Goal: Task Accomplishment & Management: Complete application form

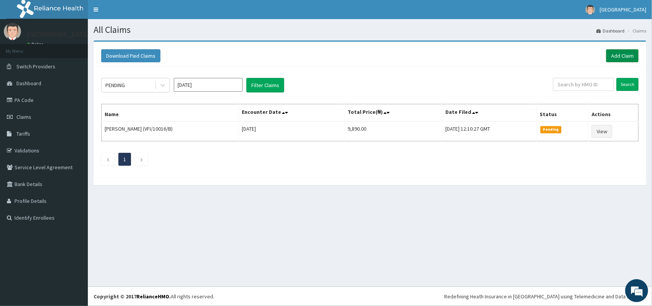
click at [621, 51] on link "Add Claim" at bounding box center [622, 55] width 32 height 13
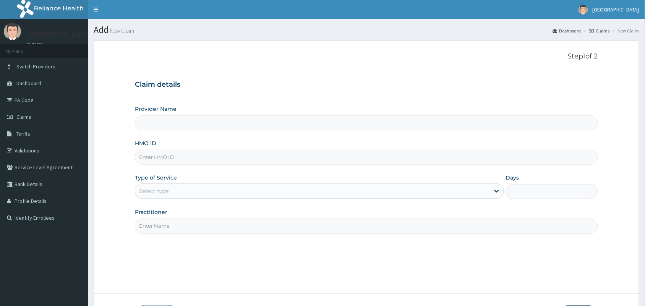
click at [278, 159] on input "HMO ID" at bounding box center [366, 157] width 463 height 15
type input "[GEOGRAPHIC_DATA]"
paste input "PIC/10049/B"
type input "PIC/10049/B"
click at [222, 192] on div "Select type" at bounding box center [312, 191] width 355 height 12
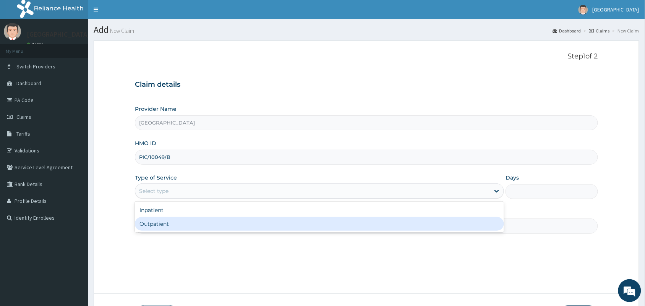
click at [220, 220] on div "Outpatient" at bounding box center [319, 224] width 369 height 14
type input "1"
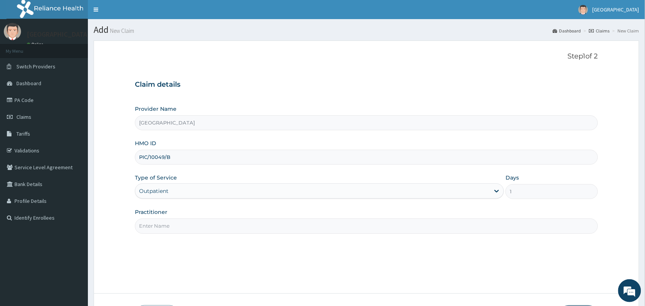
click at [220, 220] on input "Practitioner" at bounding box center [366, 226] width 463 height 15
type input "[PERSON_NAME]"
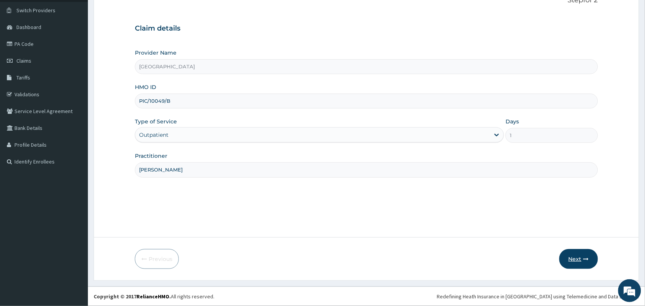
click at [574, 259] on button "Next" at bounding box center [578, 259] width 39 height 20
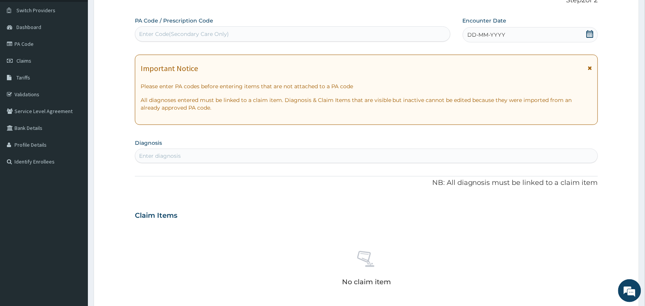
scroll to position [0, 0]
click at [591, 31] on icon at bounding box center [590, 34] width 8 height 8
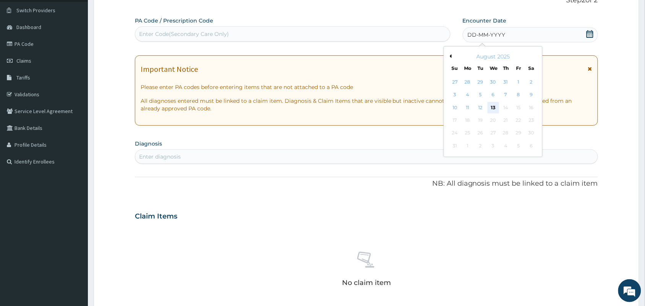
click at [492, 103] on div "13" at bounding box center [493, 107] width 11 height 11
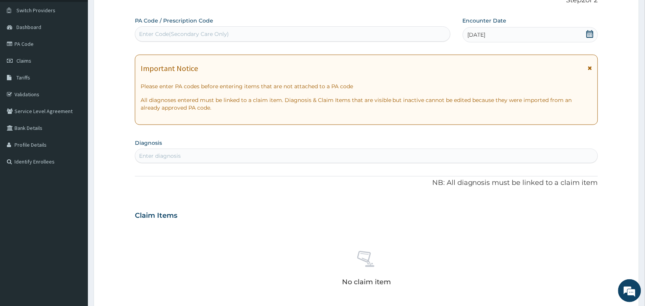
click at [384, 157] on div "Enter diagnosis" at bounding box center [366, 156] width 462 height 12
type input "falciparum mala"
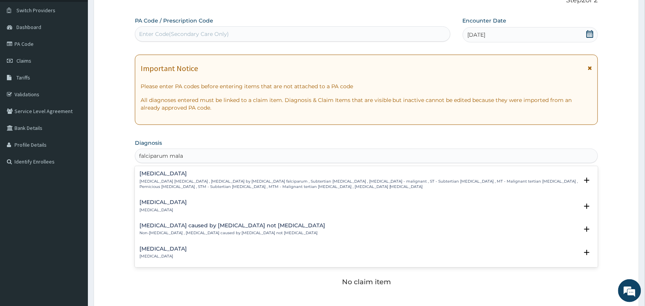
click at [340, 176] on h4 "Falciparum malaria" at bounding box center [358, 174] width 439 height 6
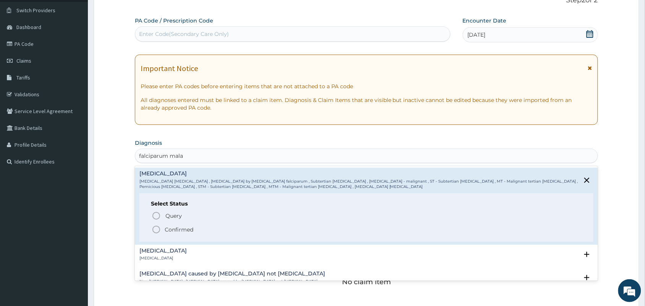
click at [157, 227] on icon "status option filled" at bounding box center [156, 229] width 9 height 9
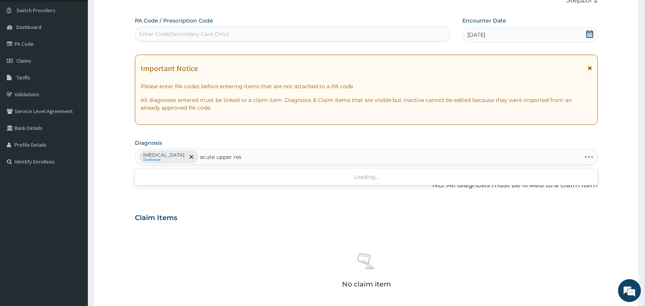
type input "acute upper resp"
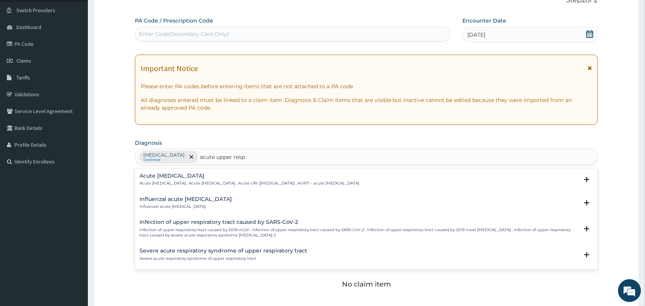
click at [206, 181] on p "Acute upper respiratory infection , Acute upper respiratory tract infection , A…" at bounding box center [249, 183] width 220 height 5
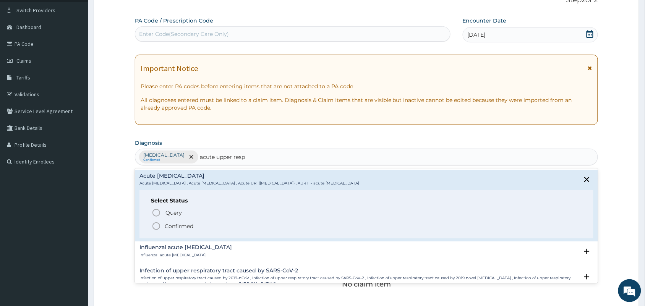
click at [154, 224] on circle "status option filled" at bounding box center [156, 226] width 7 height 7
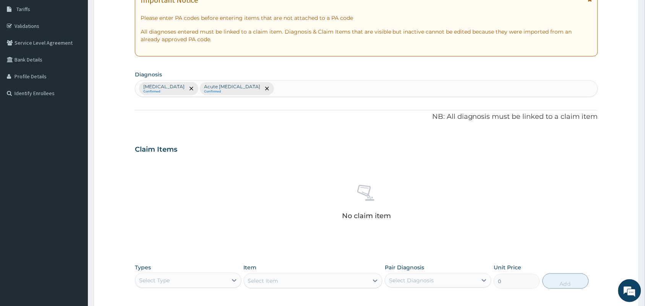
scroll to position [245, 0]
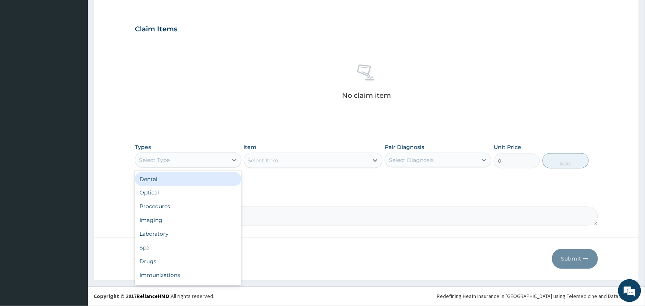
click at [182, 160] on div "Select Type" at bounding box center [181, 160] width 92 height 12
click at [178, 209] on div "Procedures" at bounding box center [188, 207] width 107 height 14
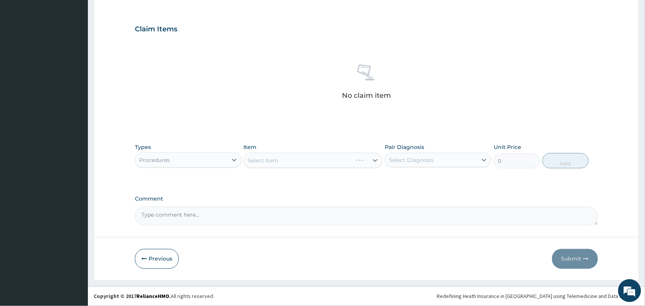
click at [294, 159] on div "Select Item" at bounding box center [313, 160] width 139 height 15
click at [296, 159] on div "Select Item" at bounding box center [313, 160] width 139 height 15
click at [297, 162] on div "Select Item" at bounding box center [313, 160] width 139 height 15
click at [297, 164] on div "Select Item" at bounding box center [306, 160] width 125 height 12
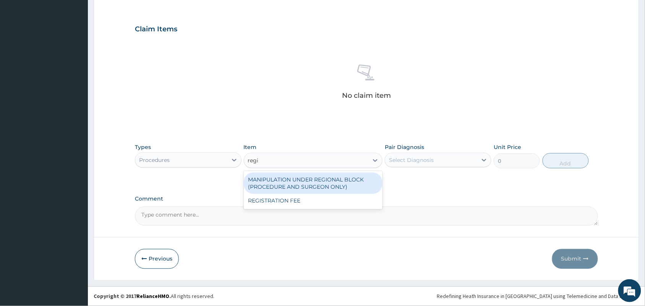
type input "regis"
click at [297, 177] on div "REGISTRATION FEE" at bounding box center [313, 180] width 139 height 14
type input "2500"
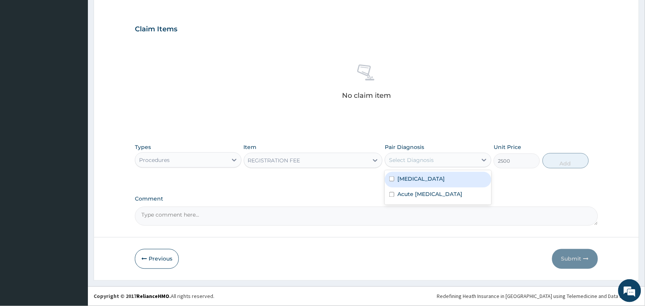
click at [437, 154] on div "Select Diagnosis" at bounding box center [431, 160] width 92 height 12
click at [394, 177] on input "checkbox" at bounding box center [391, 179] width 5 height 5
checkbox input "true"
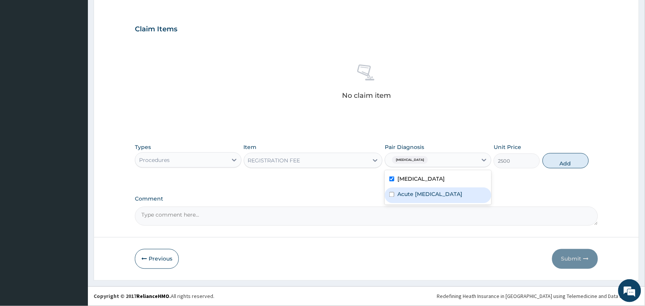
click at [392, 197] on input "checkbox" at bounding box center [391, 194] width 5 height 5
checkbox input "true"
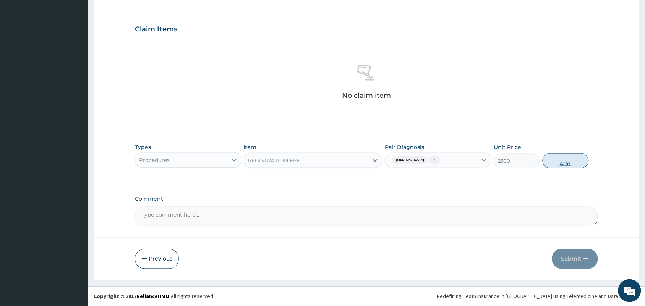
click at [559, 163] on button "Add" at bounding box center [566, 160] width 46 height 15
type input "0"
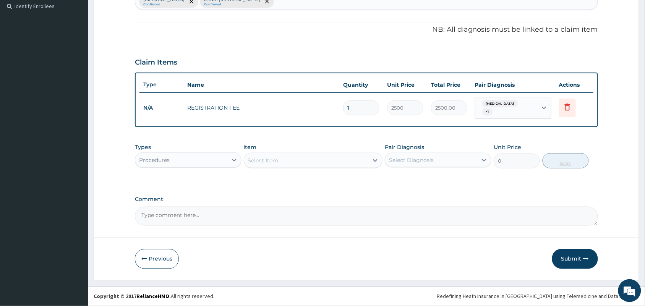
scroll to position [211, 0]
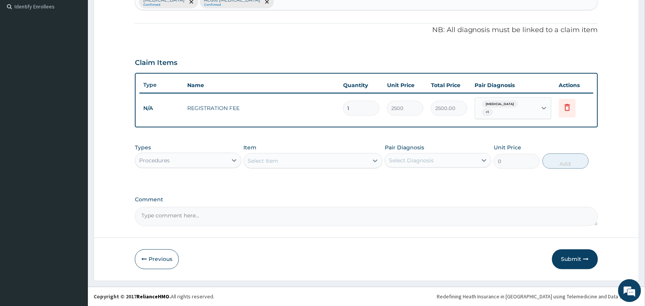
click at [276, 158] on div "Select Item" at bounding box center [263, 161] width 31 height 8
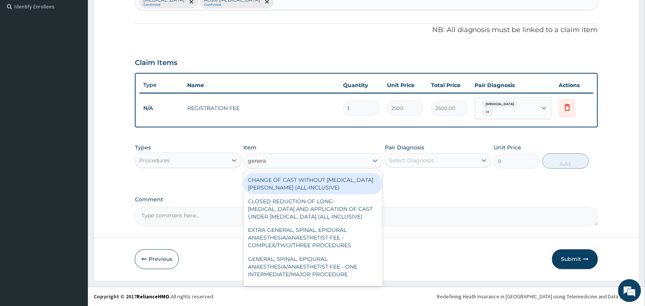
type input "general"
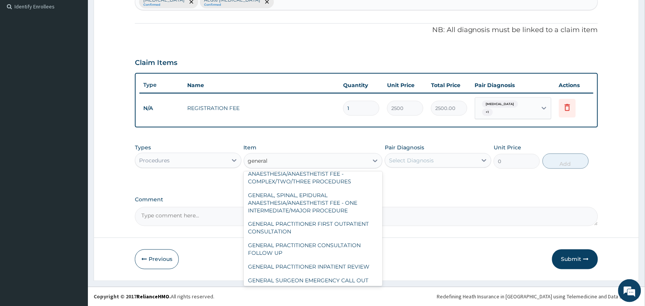
scroll to position [69, 0]
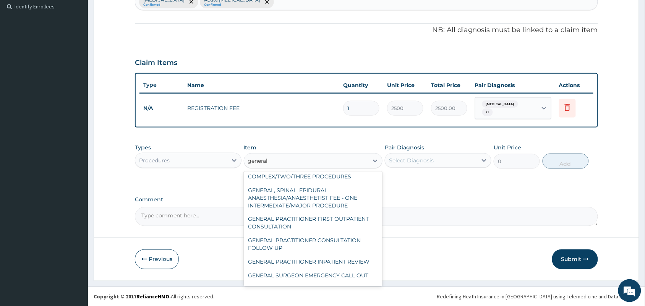
click at [339, 226] on div "GENERAL PRACTITIONER FIRST OUTPATIENT CONSULTATION" at bounding box center [313, 222] width 139 height 21
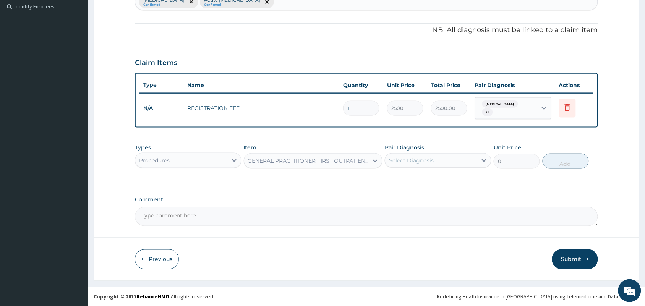
type input "3750"
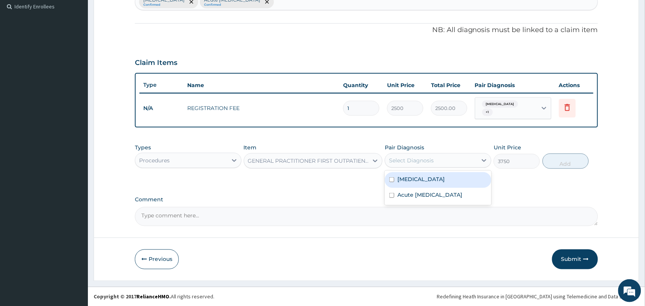
click at [392, 198] on input "checkbox" at bounding box center [391, 195] width 5 height 5
checkbox input "true"
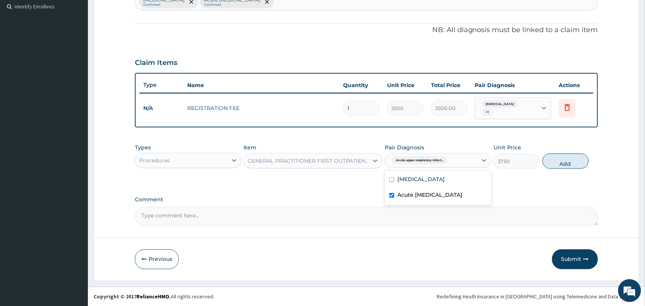
click at [393, 179] on input "checkbox" at bounding box center [391, 179] width 5 height 5
checkbox input "true"
click at [569, 165] on button "Add" at bounding box center [566, 161] width 46 height 15
type input "0"
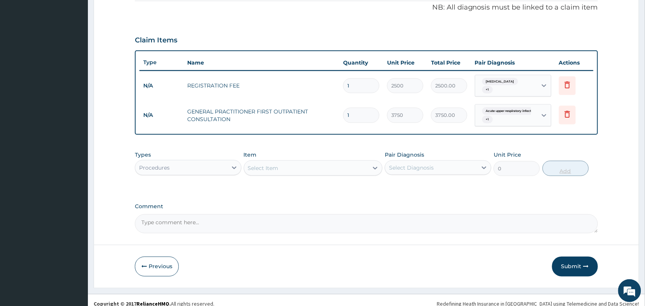
scroll to position [241, 0]
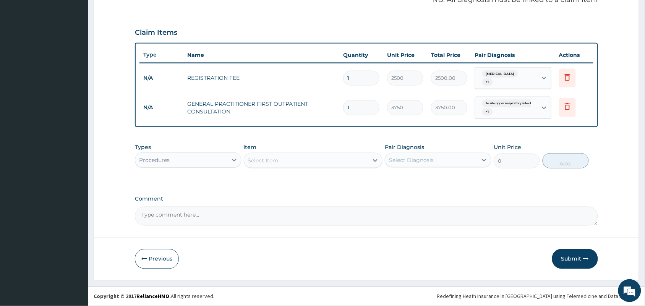
click at [207, 164] on div "Procedures" at bounding box center [181, 160] width 92 height 12
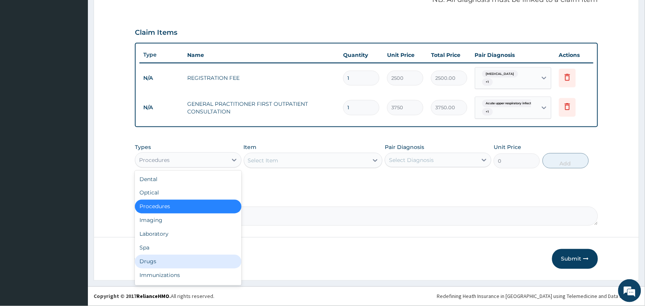
click at [172, 259] on div "Drugs" at bounding box center [188, 262] width 107 height 14
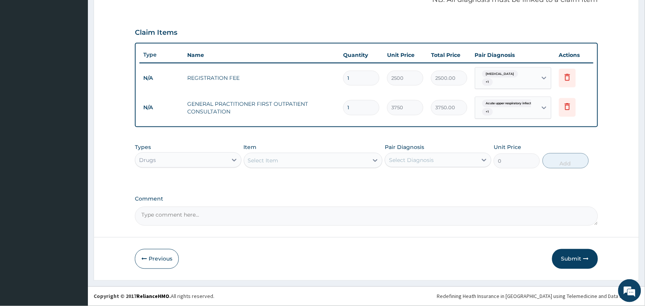
click at [330, 156] on div "Select Item" at bounding box center [306, 160] width 125 height 12
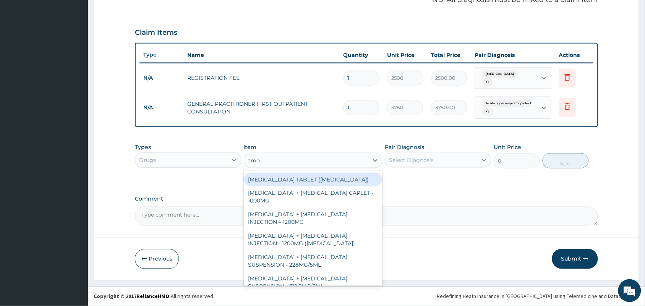
type input "amox"
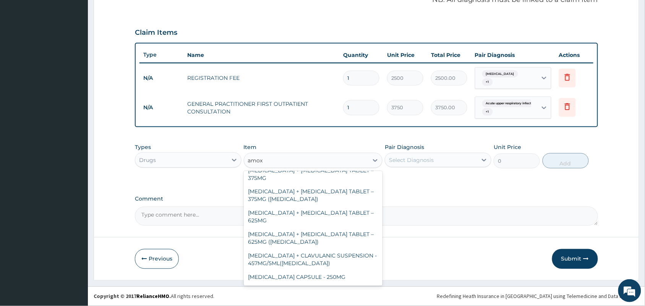
scroll to position [201, 0]
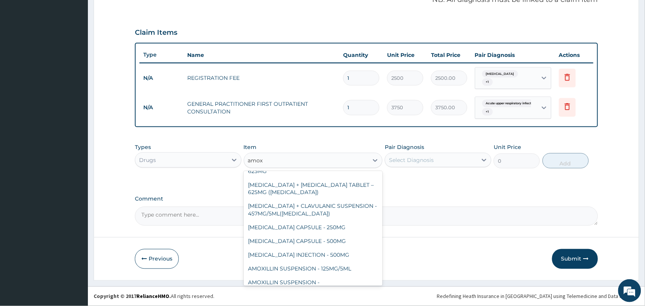
click at [330, 239] on div "AMOXICILLIN CAPSULE - 500MG" at bounding box center [313, 242] width 139 height 14
type input "112"
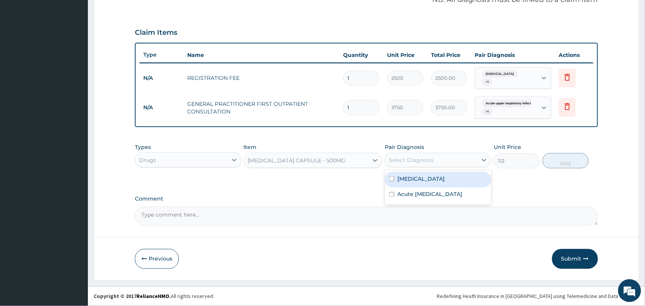
click at [417, 197] on label "Acute upper respiratory infection" at bounding box center [429, 195] width 65 height 8
checkbox input "true"
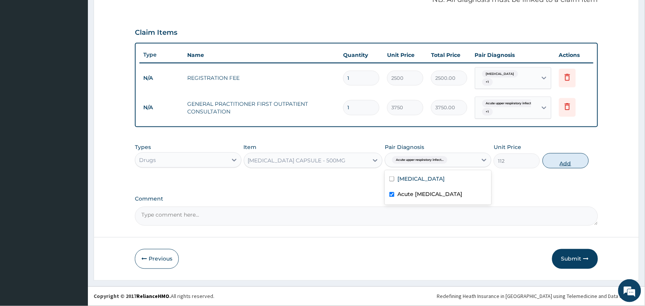
click at [556, 167] on button "Add" at bounding box center [566, 160] width 46 height 15
type input "0"
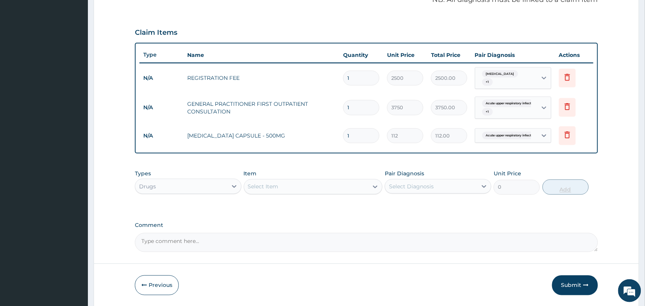
type input "15"
type input "1680.00"
type input "15"
click at [311, 181] on div "Select Item" at bounding box center [306, 187] width 125 height 12
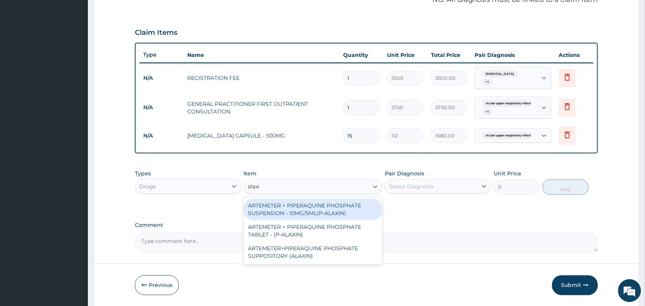
type input "alaxin"
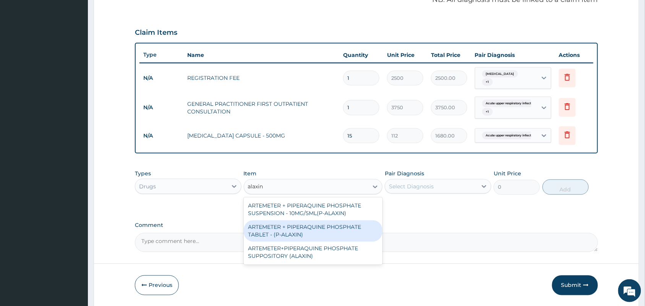
click at [314, 230] on div "ARTEMETER + PIPERAQUINE PHOSPHATE TABLET - (P-ALAXIN)" at bounding box center [313, 230] width 139 height 21
type input "364"
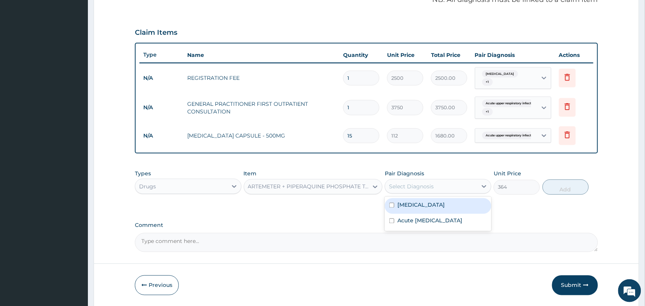
click at [444, 188] on div "Select Diagnosis" at bounding box center [431, 186] width 92 height 12
click at [432, 202] on label "Falciparum malaria" at bounding box center [420, 205] width 47 height 8
checkbox input "true"
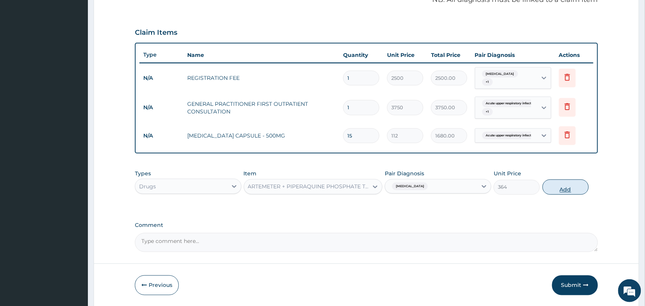
click at [569, 188] on button "Add" at bounding box center [566, 187] width 46 height 15
type input "0"
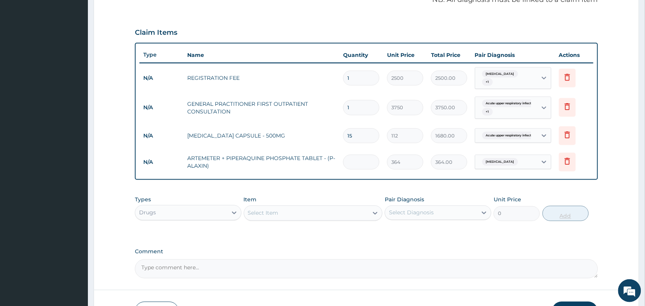
type input "0.00"
type input "3"
type input "1092.00"
type input "3"
click at [293, 212] on div "Select Item" at bounding box center [306, 213] width 125 height 12
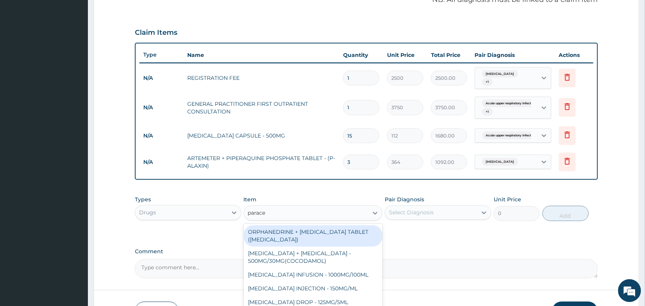
type input "paracet"
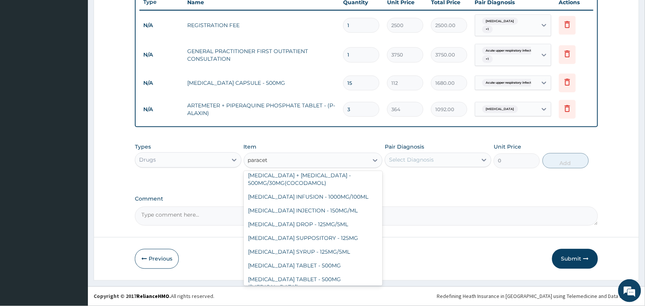
scroll to position [27, 0]
click at [332, 264] on div "PARACETAMOL TABLET - 500MG" at bounding box center [313, 264] width 139 height 14
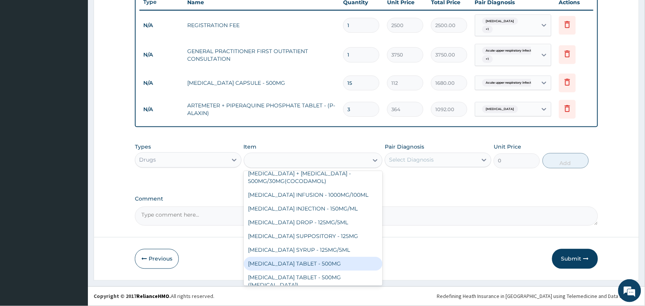
type input "33.6"
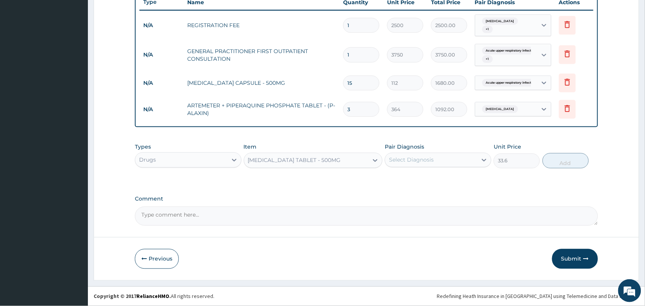
click at [399, 160] on div "Select Diagnosis" at bounding box center [411, 160] width 45 height 8
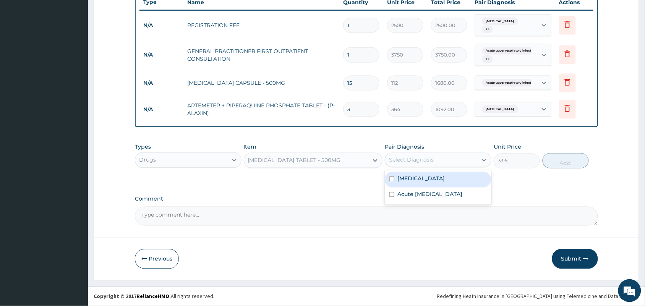
click at [409, 178] on label "Falciparum malaria" at bounding box center [420, 179] width 47 height 8
checkbox input "true"
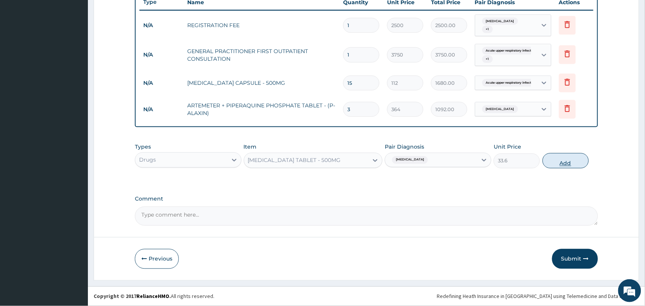
click at [564, 165] on button "Add" at bounding box center [566, 160] width 46 height 15
type input "0"
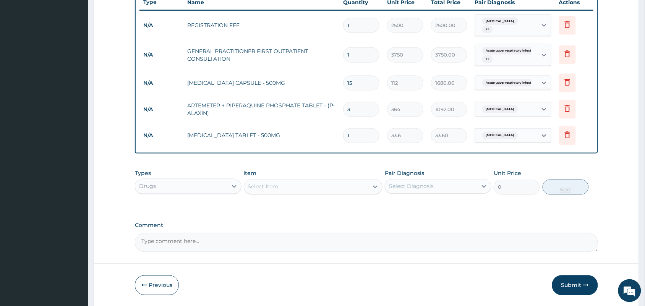
type input "15"
type input "504.00"
type input "15"
click at [310, 191] on div "Select Item" at bounding box center [306, 187] width 125 height 12
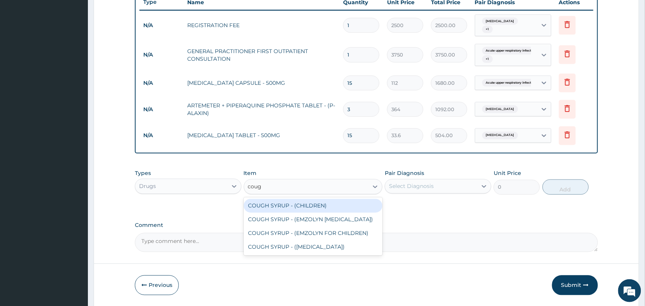
type input "cough"
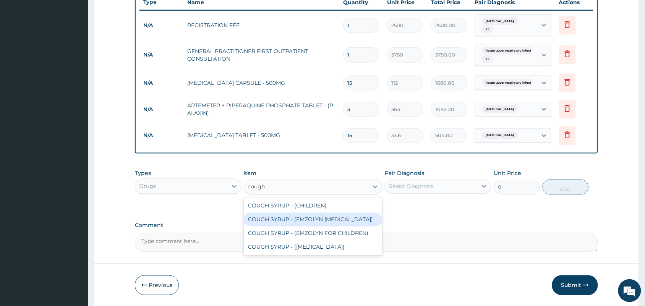
click at [320, 217] on div "COUGH SYRUP - (EMZOLYN EXPECTORANT)" at bounding box center [313, 220] width 139 height 14
type input "1120"
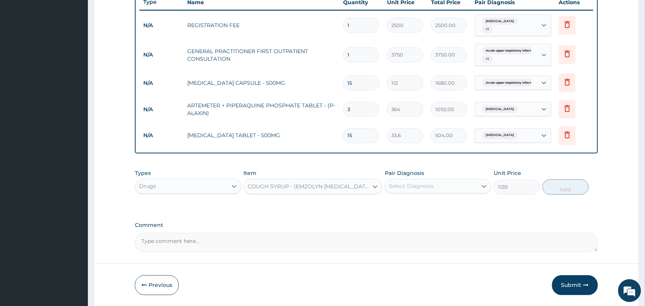
click at [413, 186] on div "Select Diagnosis" at bounding box center [411, 187] width 45 height 8
click at [416, 222] on label "Acute upper respiratory infection" at bounding box center [429, 221] width 65 height 8
checkbox input "true"
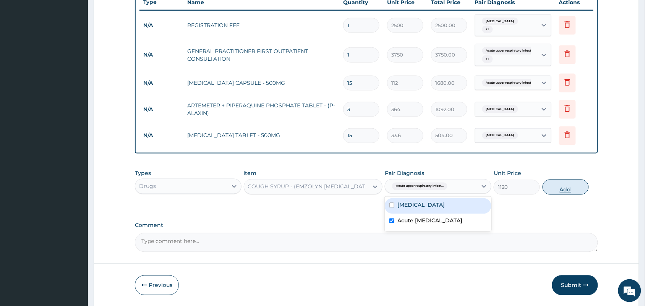
click at [564, 186] on button "Add" at bounding box center [566, 187] width 46 height 15
type input "0"
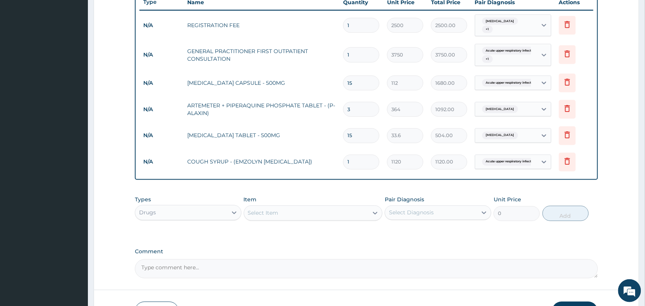
scroll to position [347, 0]
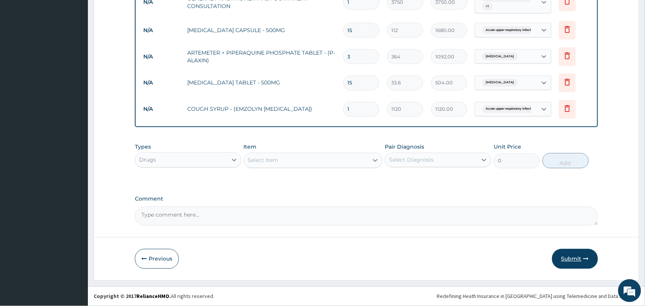
click at [578, 253] on button "Submit" at bounding box center [575, 259] width 46 height 20
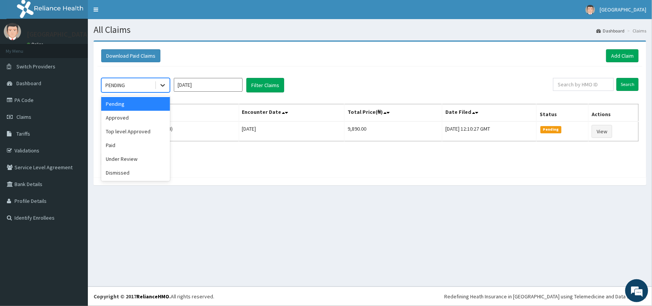
click at [166, 89] on icon at bounding box center [163, 85] width 8 height 8
click at [152, 113] on div "Approved" at bounding box center [135, 118] width 69 height 14
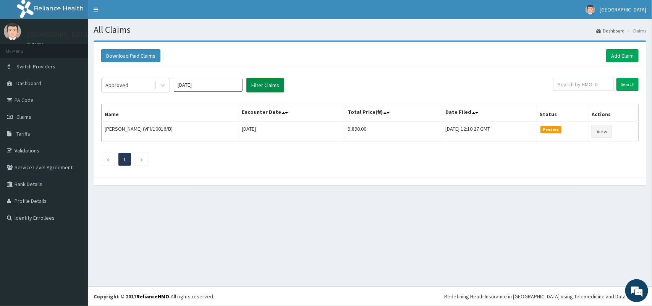
click at [269, 85] on button "Filter Claims" at bounding box center [265, 85] width 38 height 15
click at [165, 83] on icon at bounding box center [163, 85] width 8 height 8
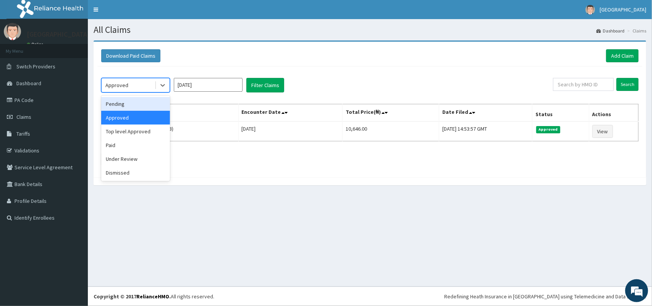
click at [151, 106] on div "Pending" at bounding box center [135, 104] width 69 height 14
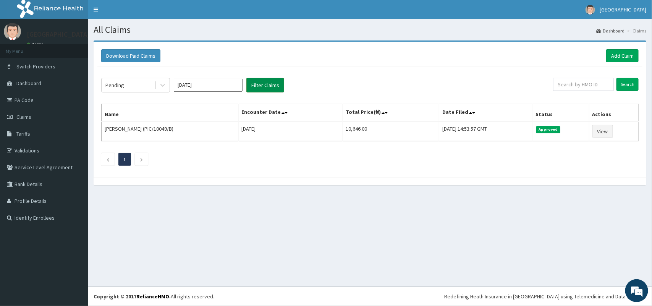
click at [269, 82] on button "Filter Claims" at bounding box center [265, 85] width 38 height 15
